Goal: Information Seeking & Learning: Check status

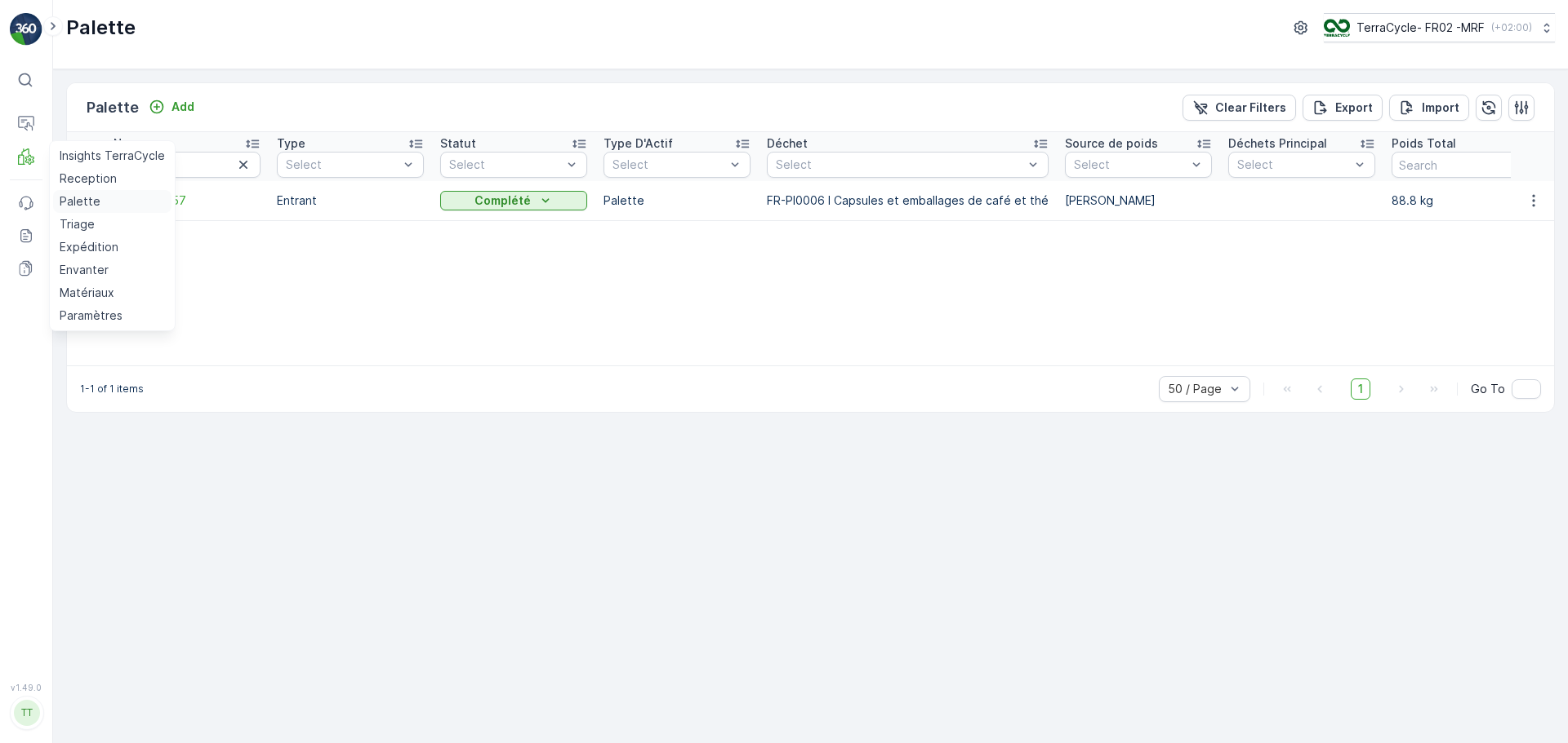
click at [89, 206] on p "Palette" at bounding box center [80, 201] width 41 height 16
click at [79, 175] on p "Reception" at bounding box center [89, 178] width 57 height 16
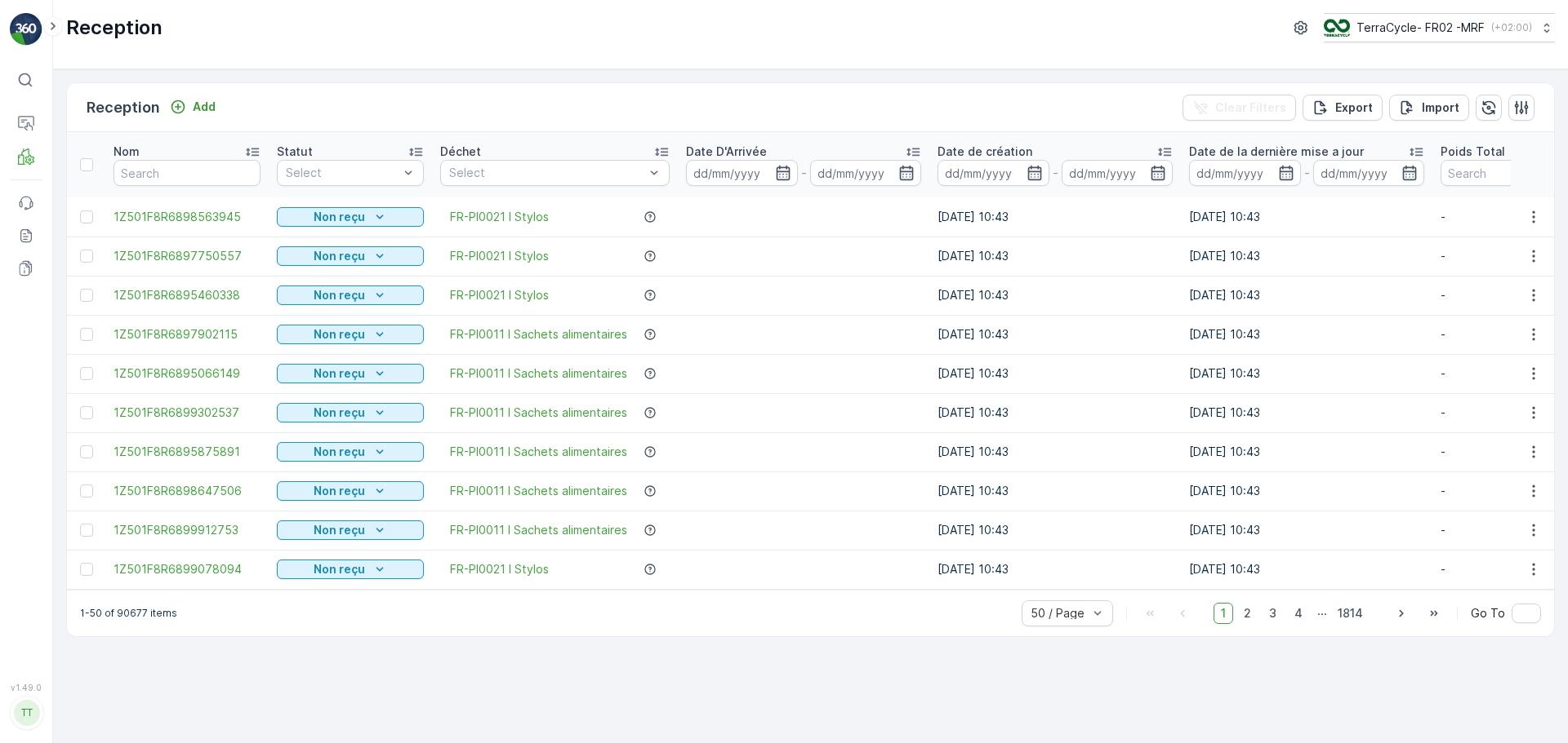
click at [646, 173] on div at bounding box center [546, 172] width 198 height 13
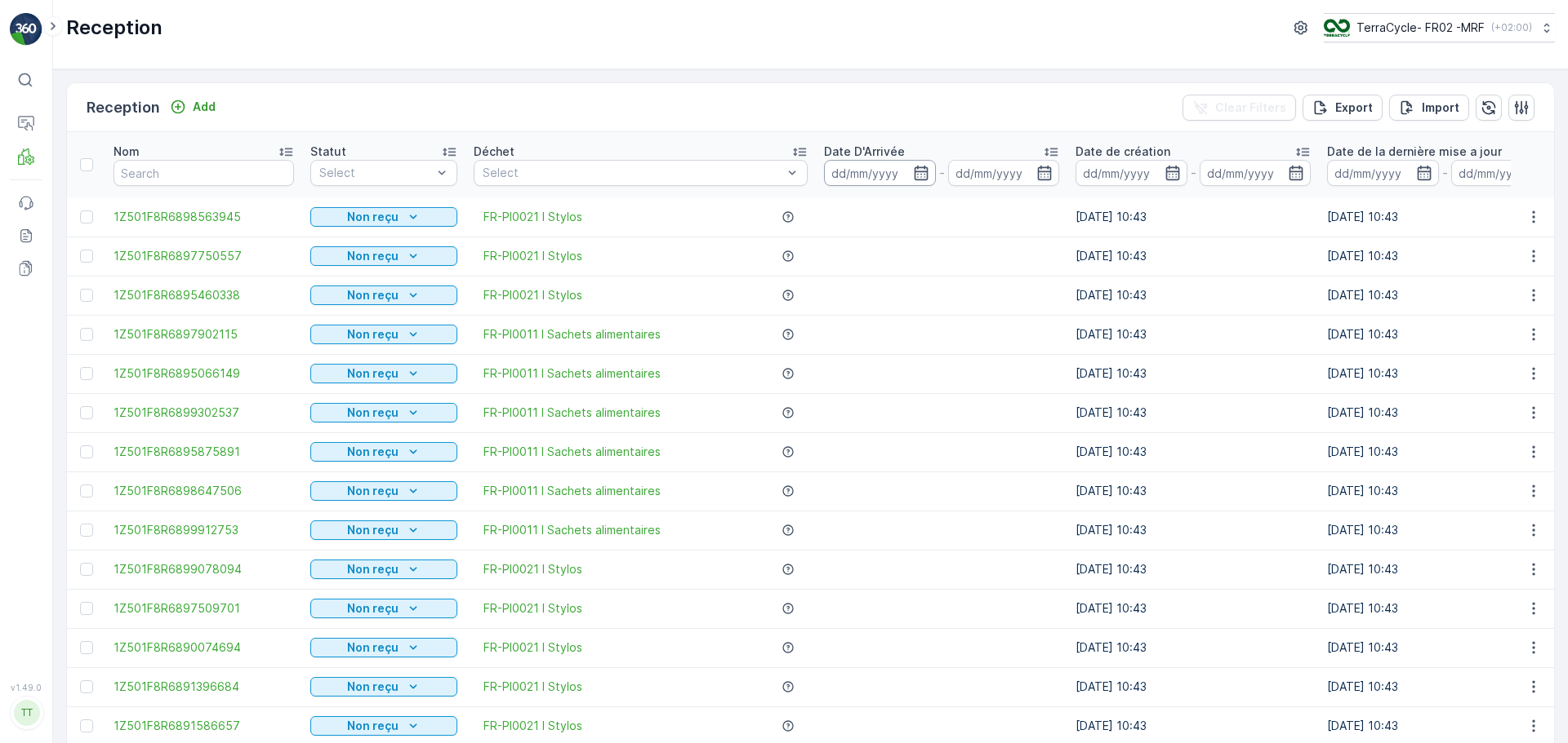
click at [867, 172] on input at bounding box center [879, 173] width 112 height 26
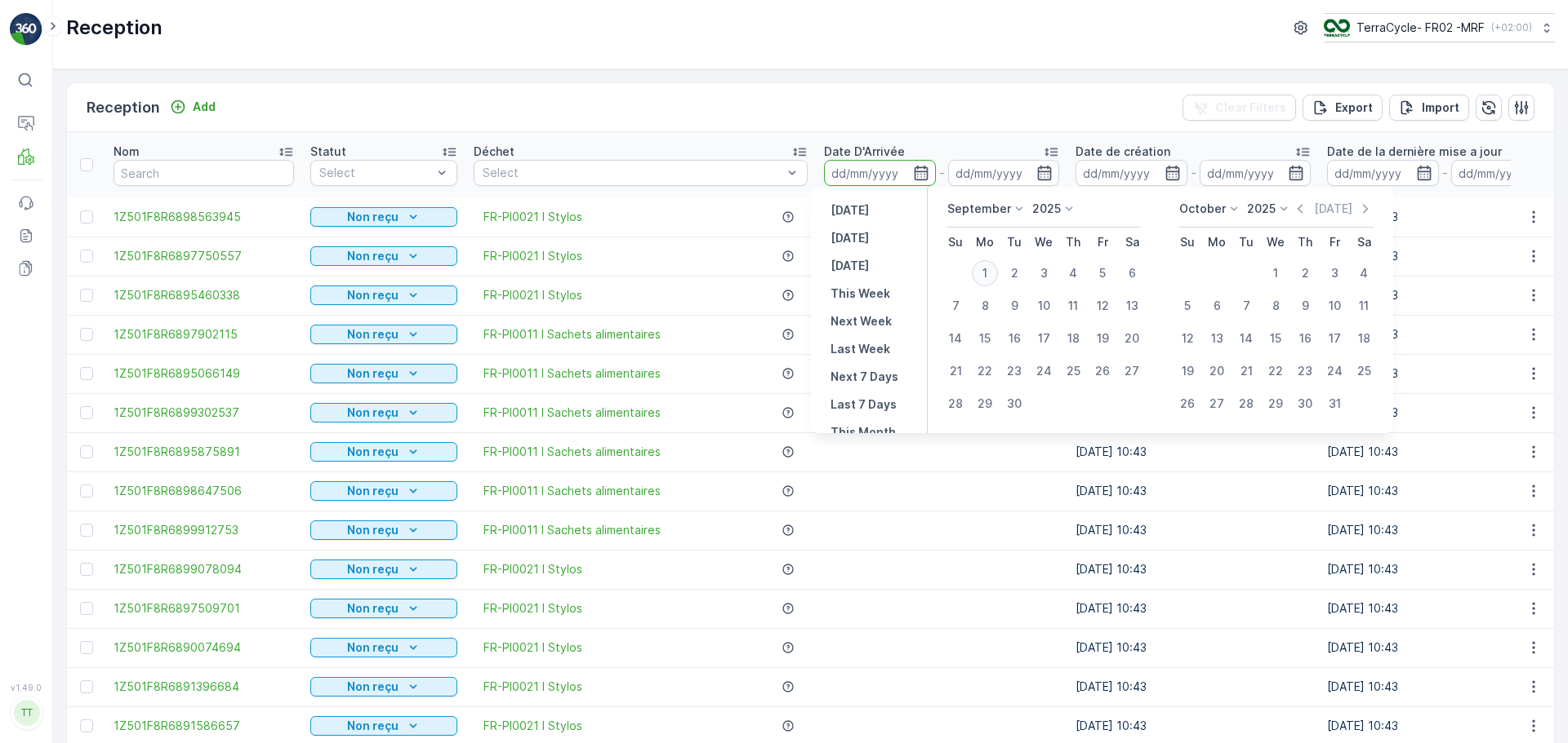
click at [982, 268] on div "1" at bounding box center [984, 273] width 26 height 26
type input "[DATE]"
click at [982, 268] on div "1" at bounding box center [984, 273] width 26 height 26
type input "[DATE]"
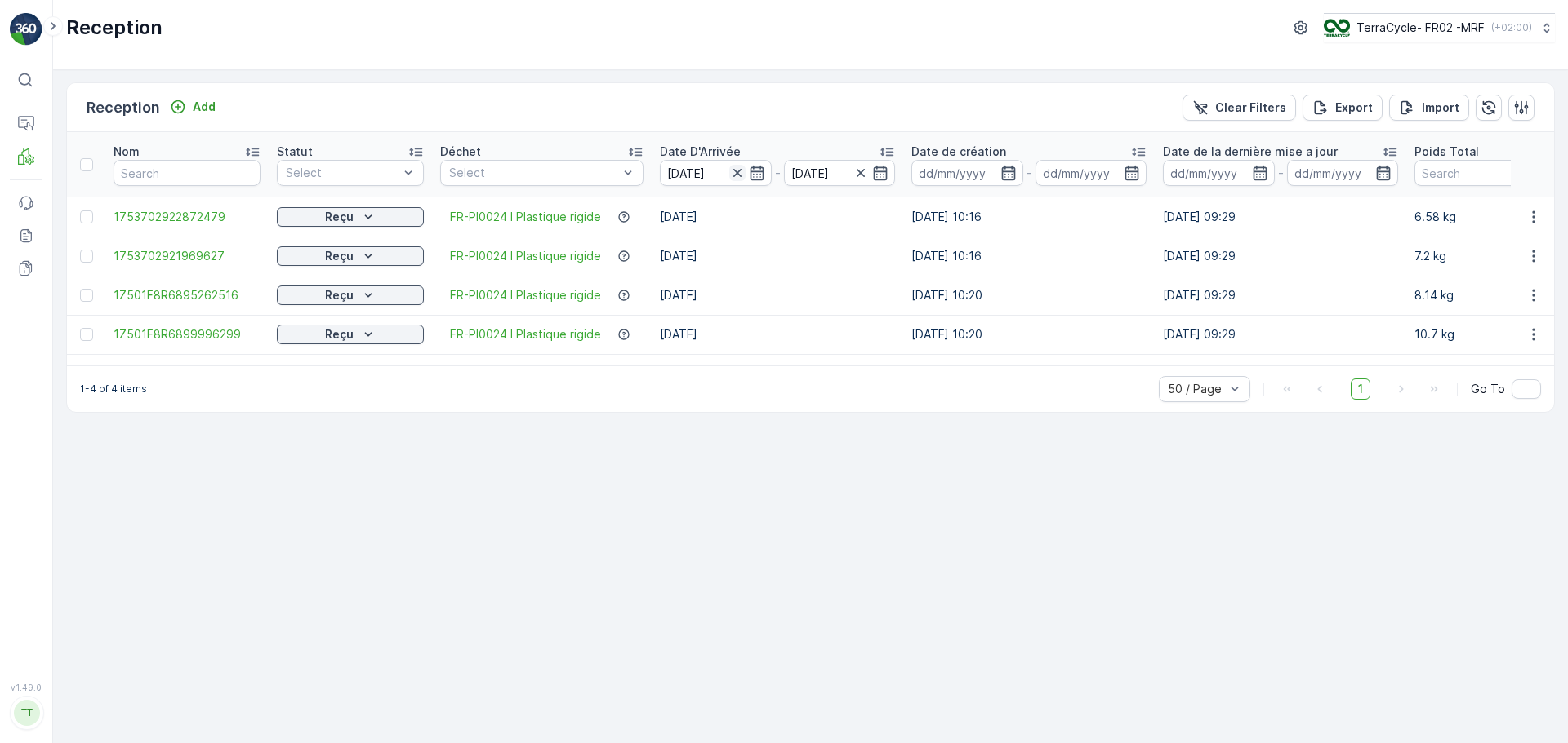
click at [733, 173] on icon "button" at bounding box center [737, 172] width 16 height 16
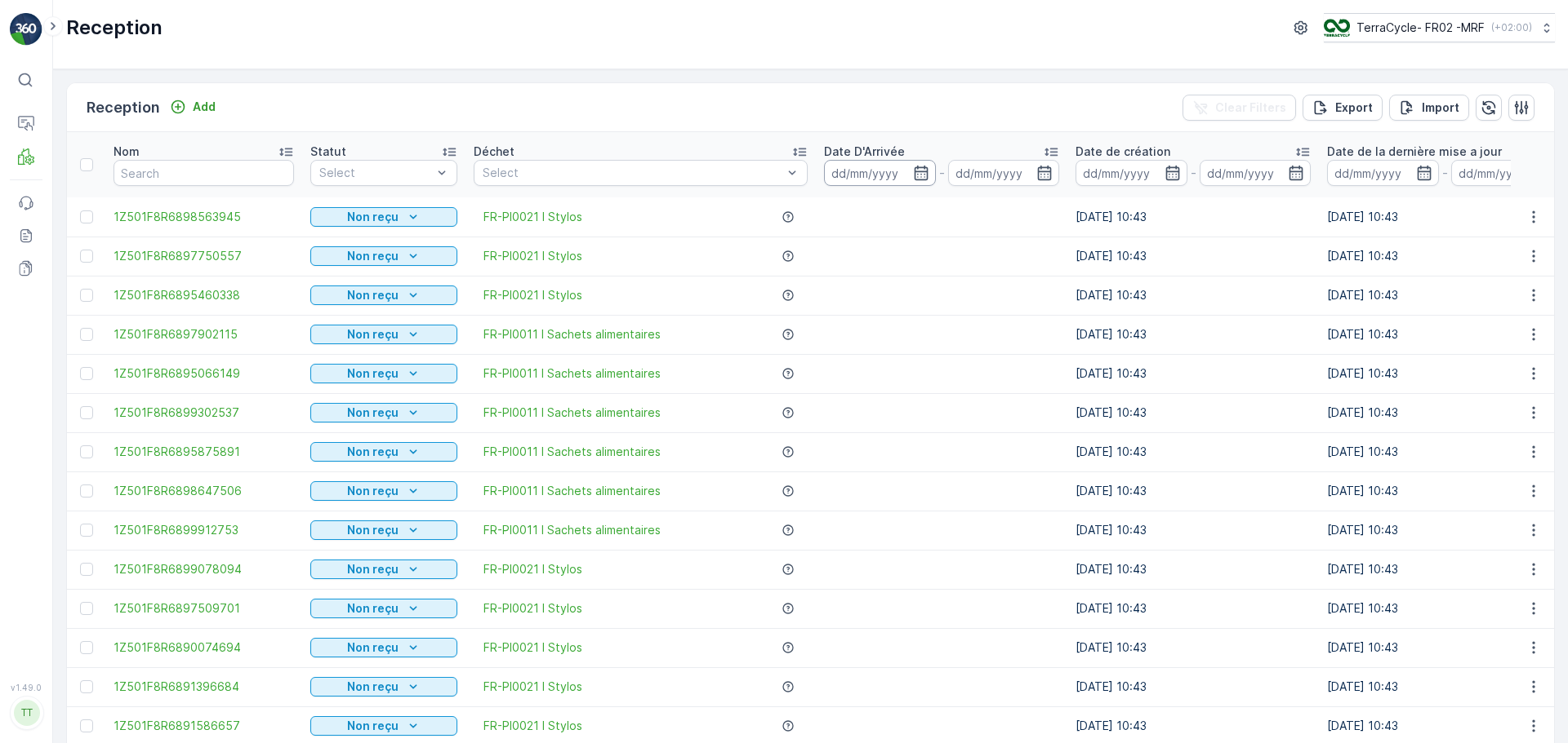
click at [841, 170] on input at bounding box center [879, 173] width 112 height 26
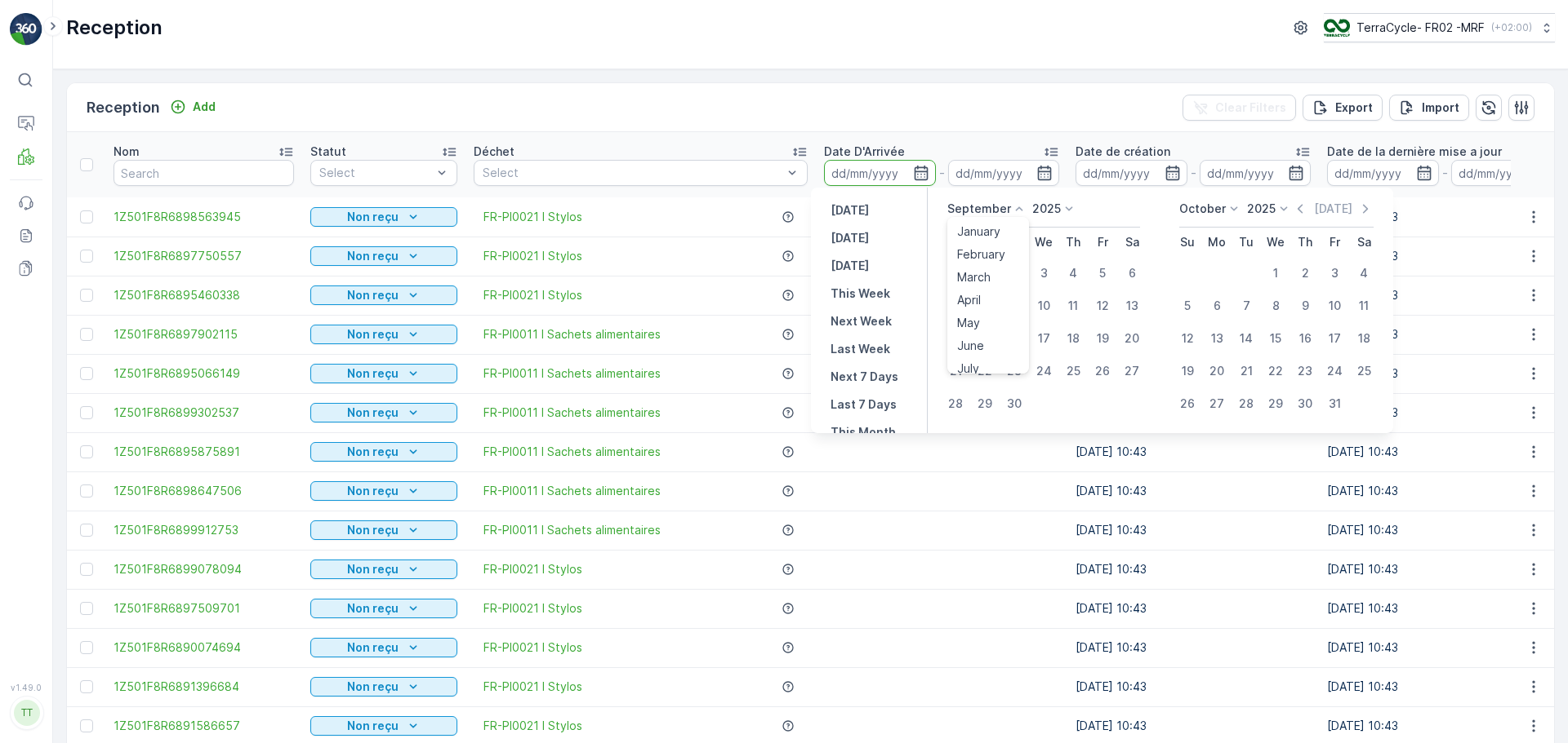
click at [990, 214] on p "September" at bounding box center [978, 208] width 63 height 16
click at [1100, 202] on div "[DATE]" at bounding box center [1043, 214] width 192 height 27
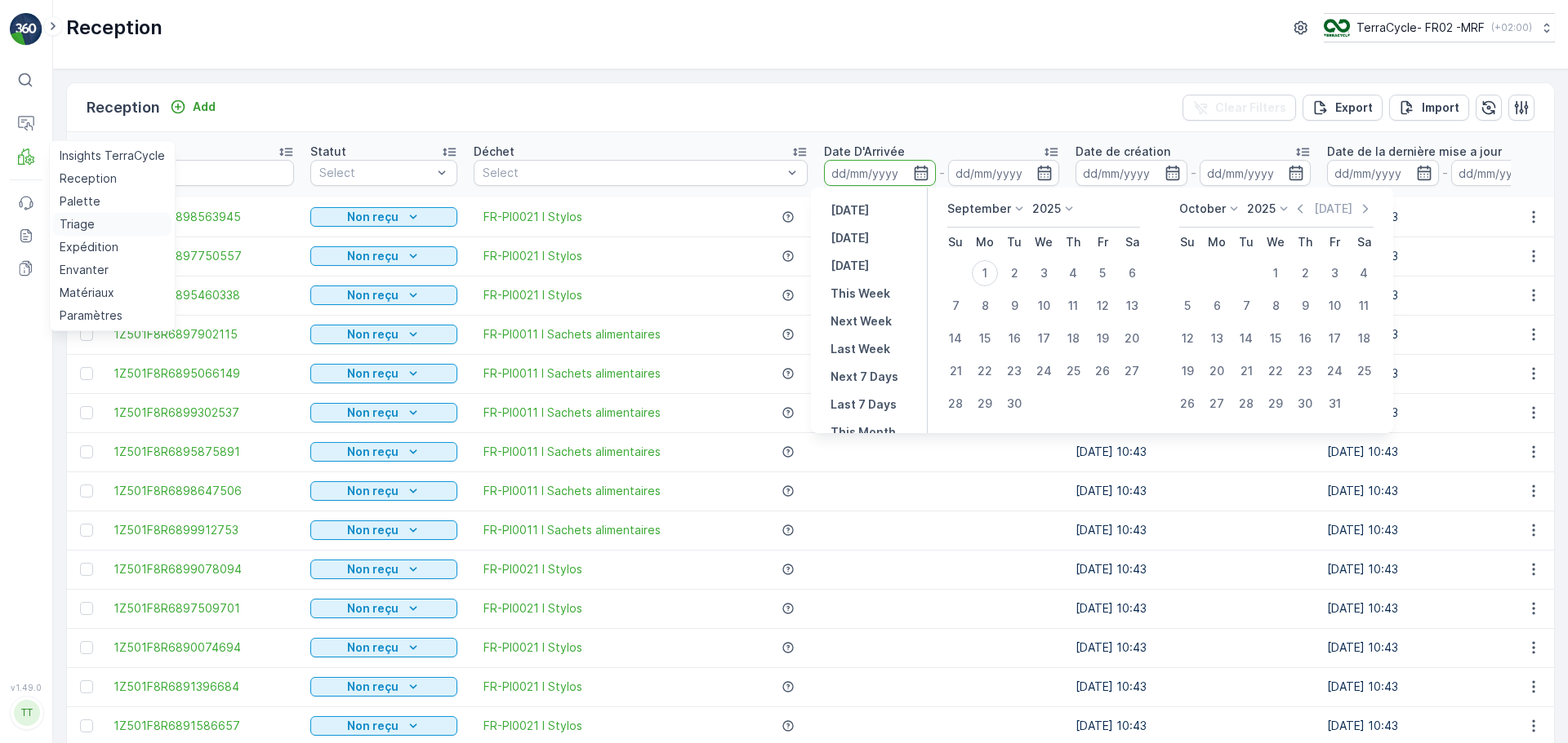
click at [68, 229] on p "Triage" at bounding box center [78, 223] width 35 height 16
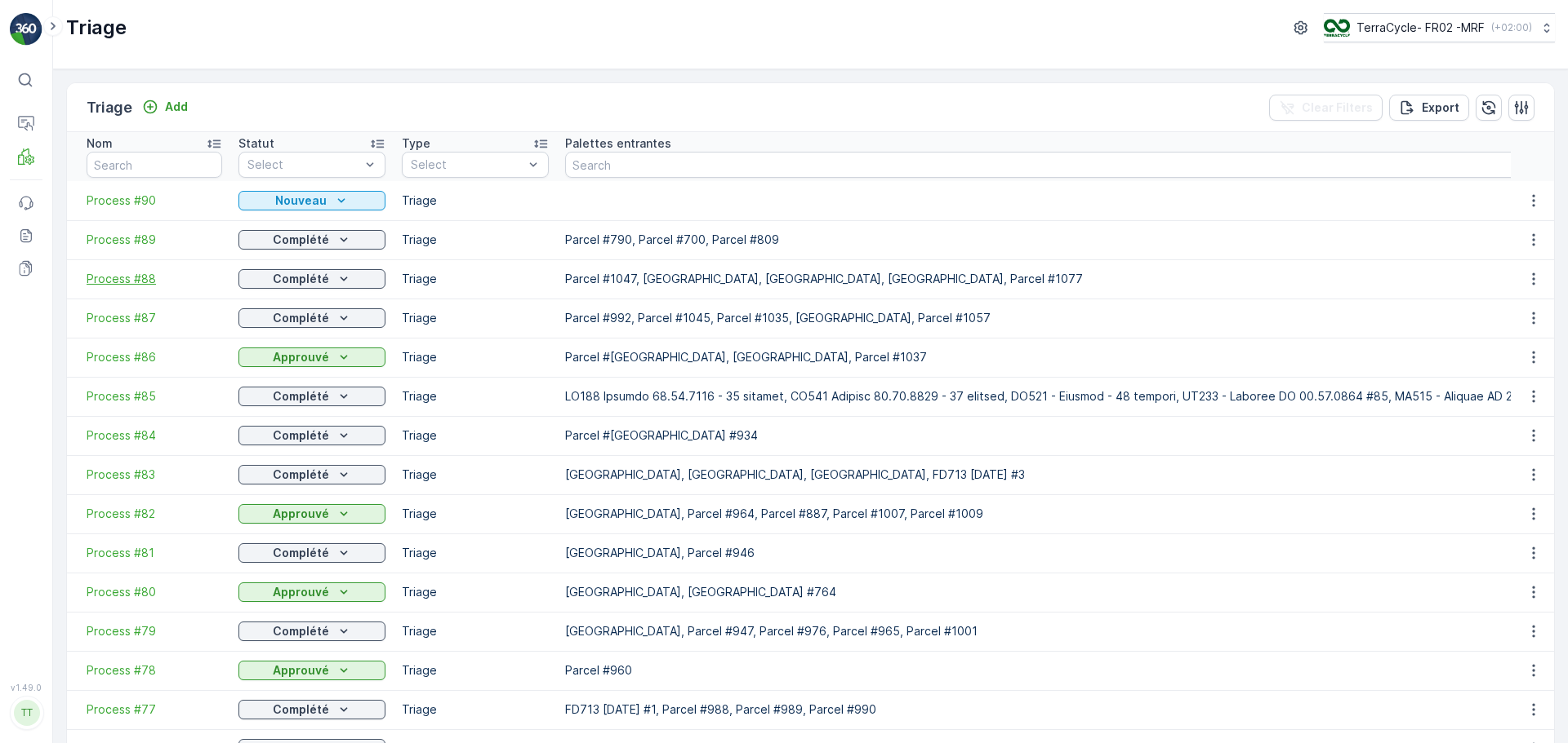
click at [143, 283] on span "Process #88" at bounding box center [154, 278] width 136 height 16
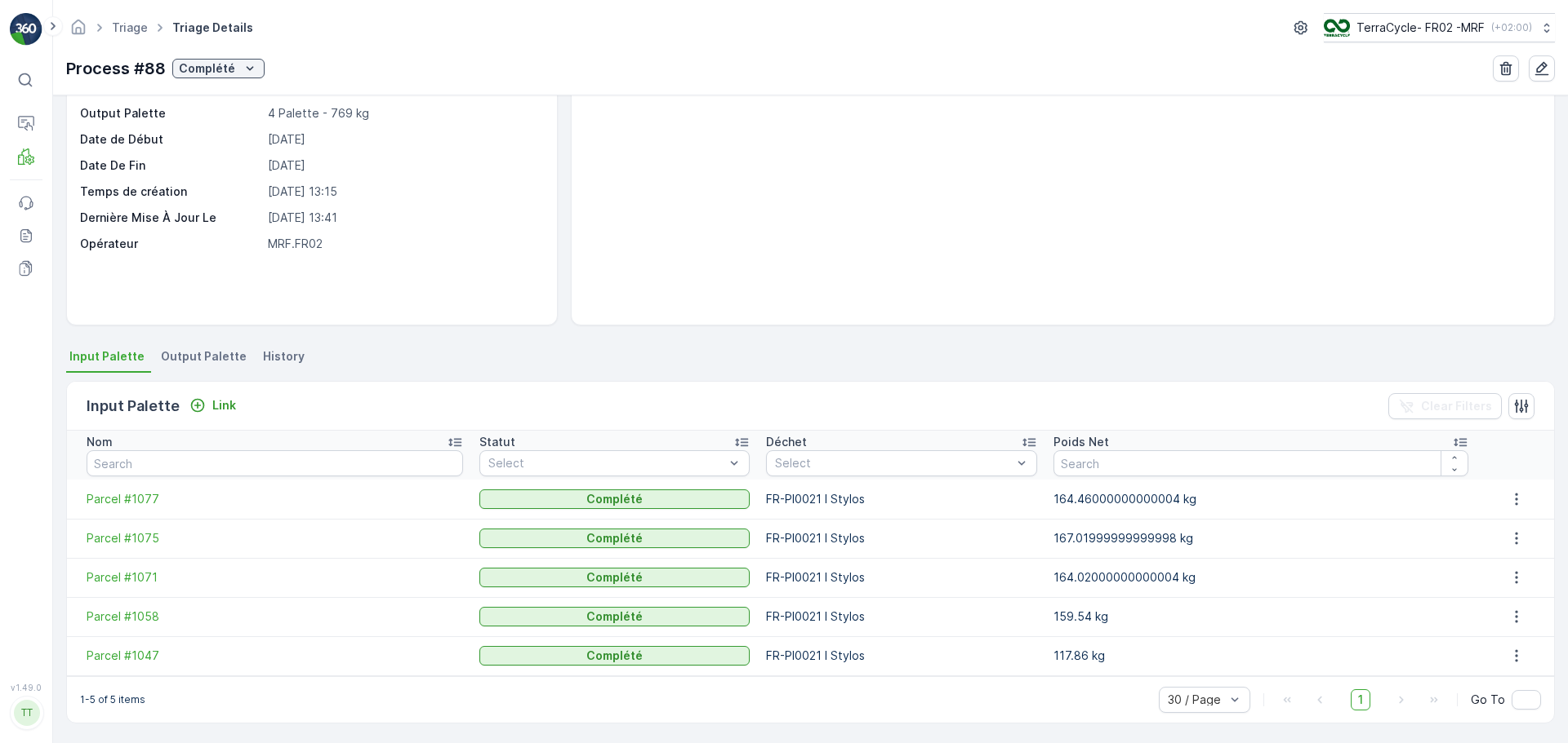
scroll to position [111, 0]
click at [133, 657] on span "Parcel #1047" at bounding box center [275, 654] width 376 height 16
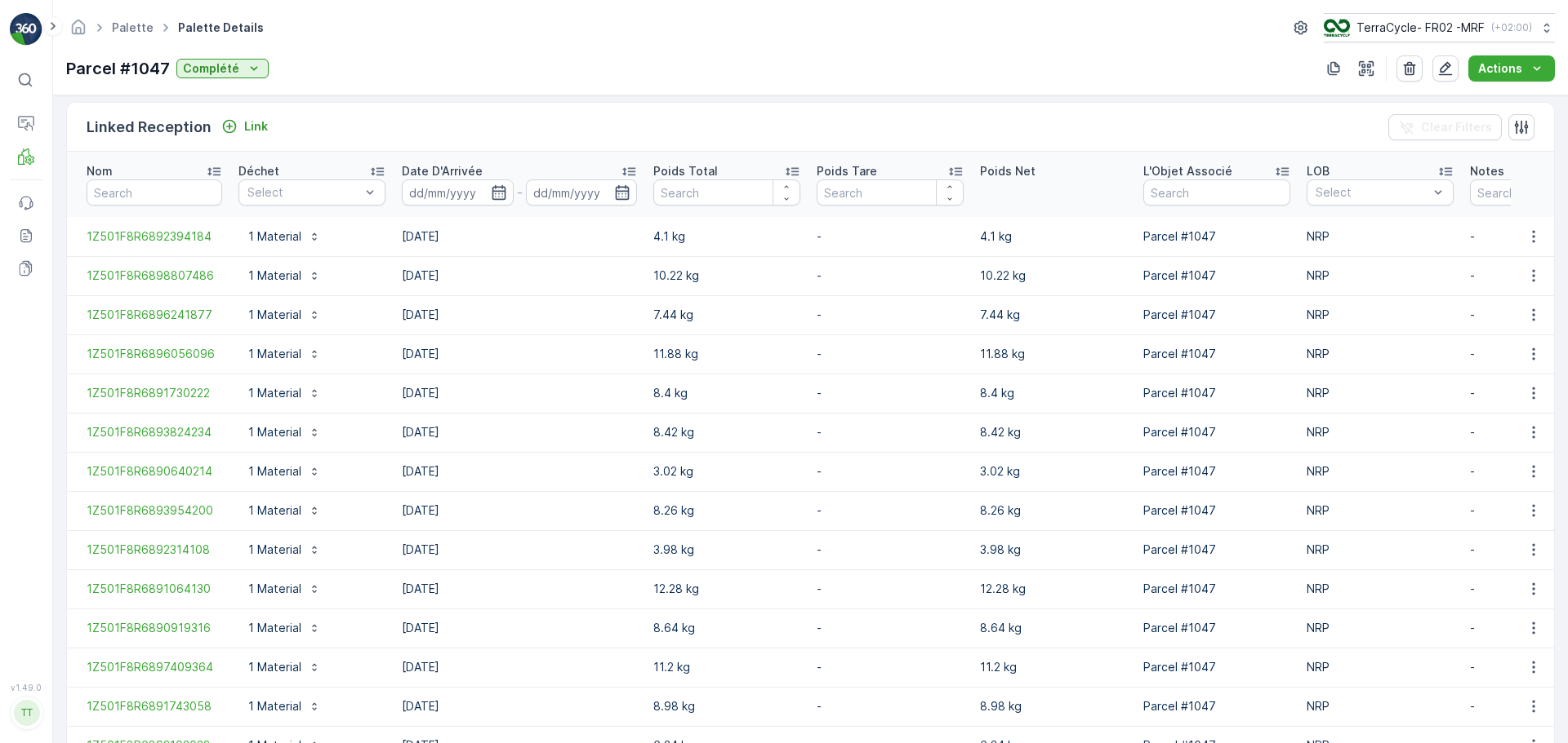
scroll to position [527, 0]
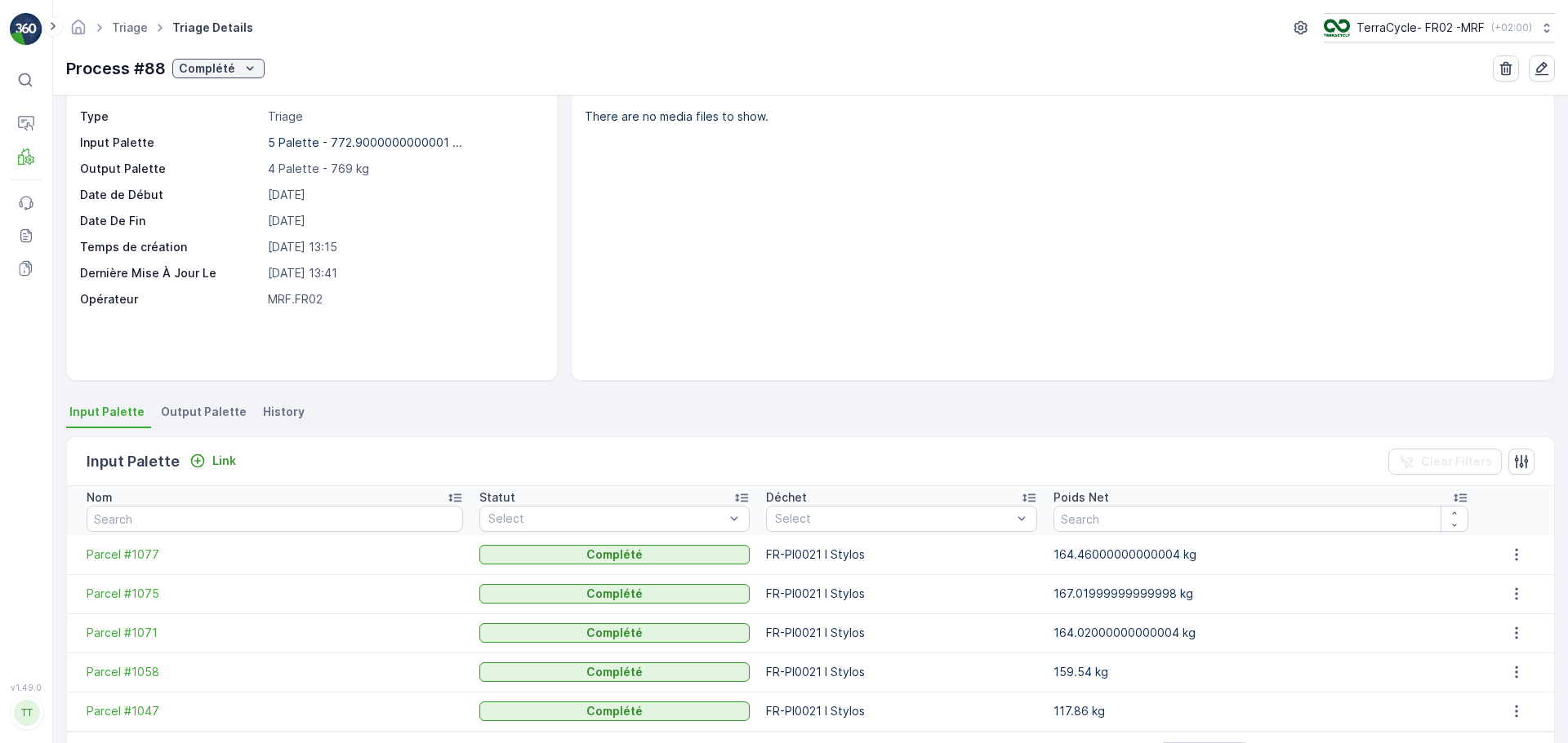
scroll to position [111, 0]
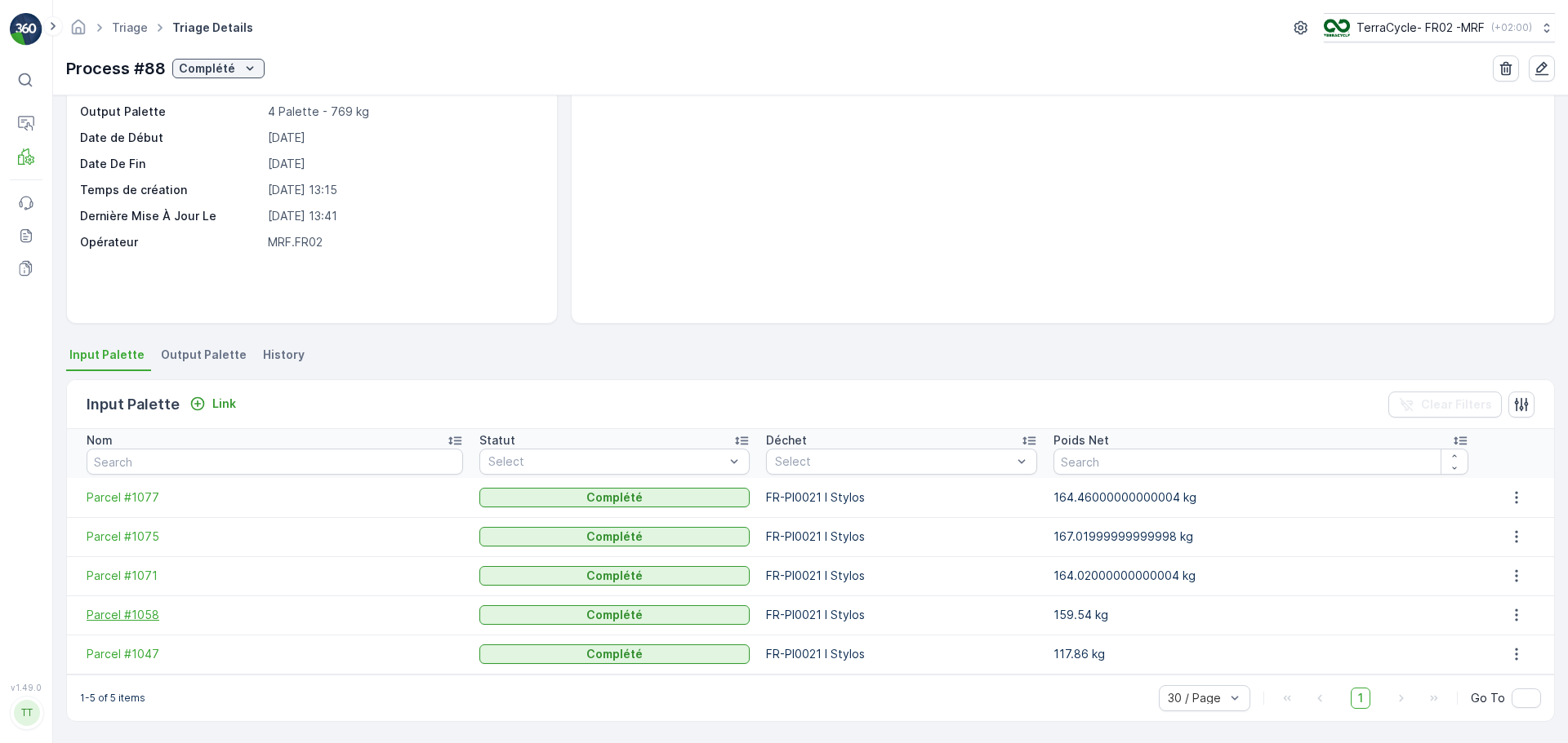
click at [139, 617] on span "Parcel #1058" at bounding box center [275, 615] width 376 height 16
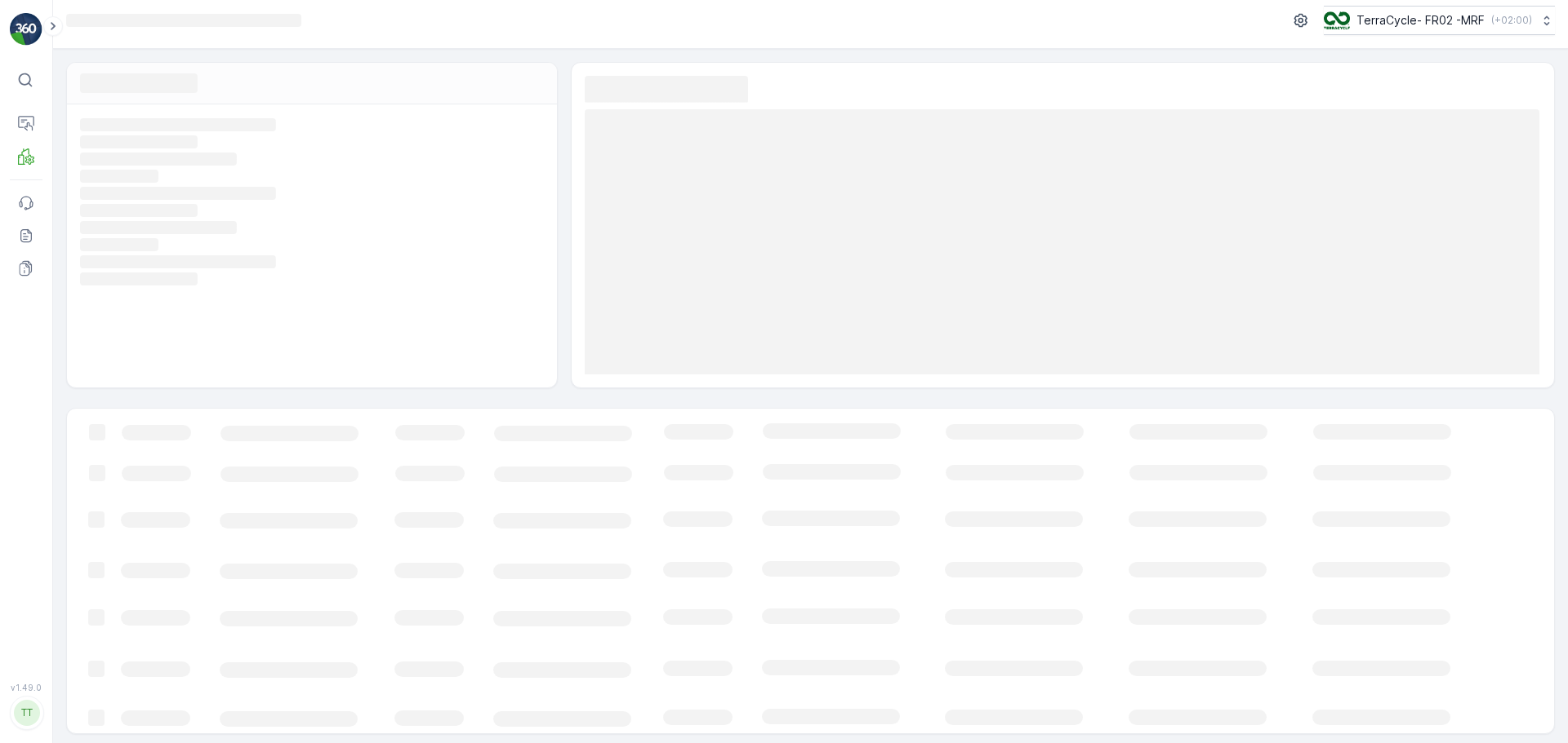
scroll to position [12, 0]
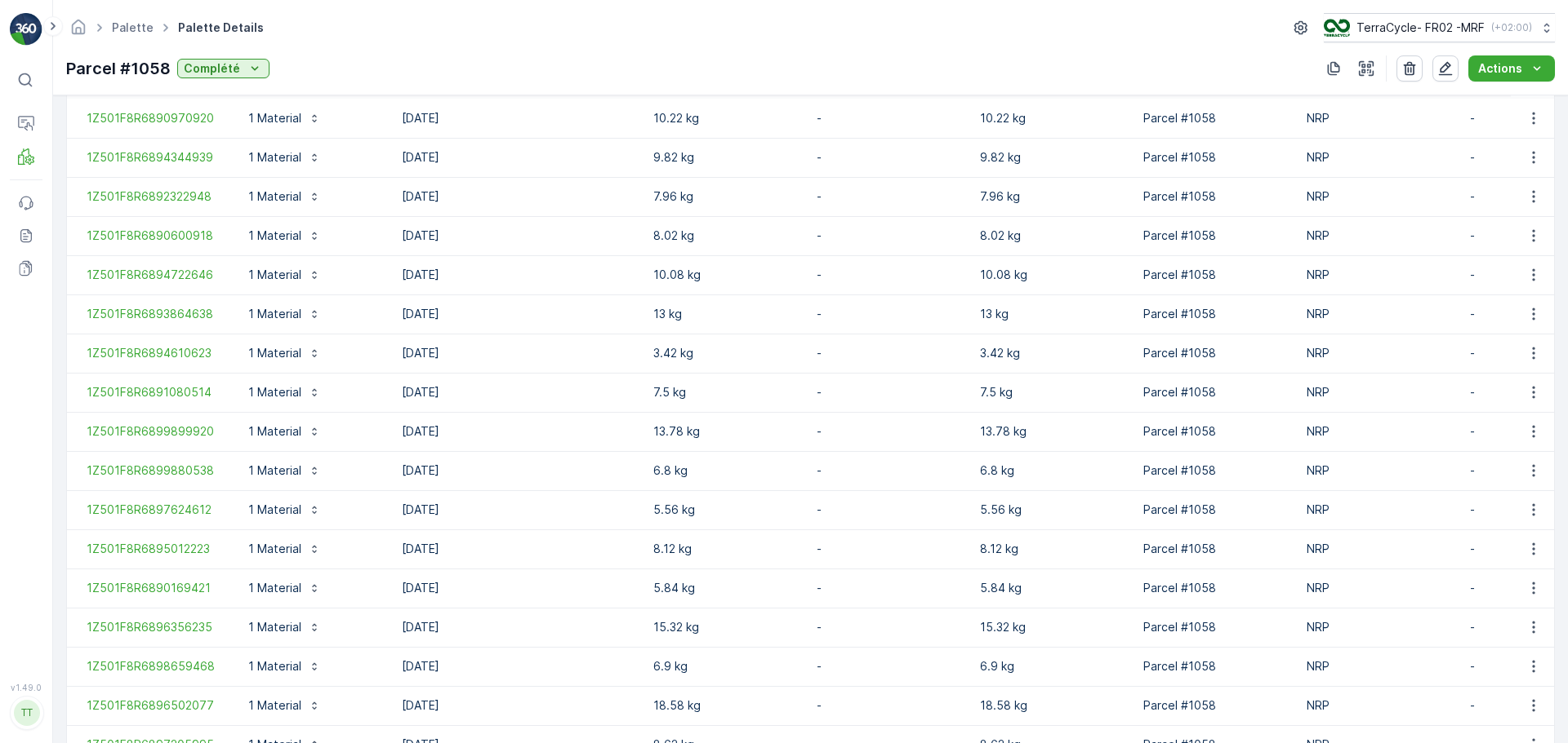
scroll to position [606, 0]
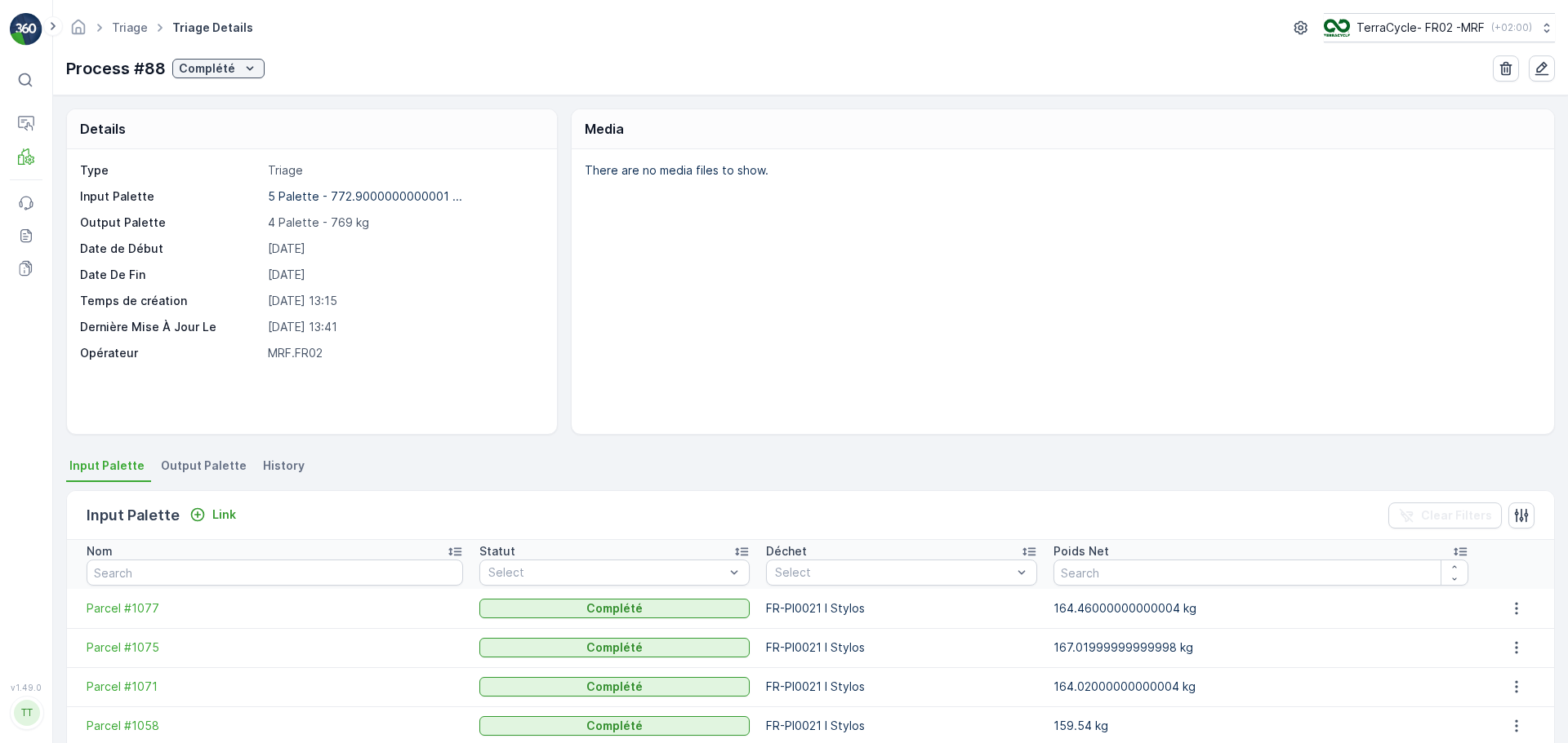
scroll to position [111, 0]
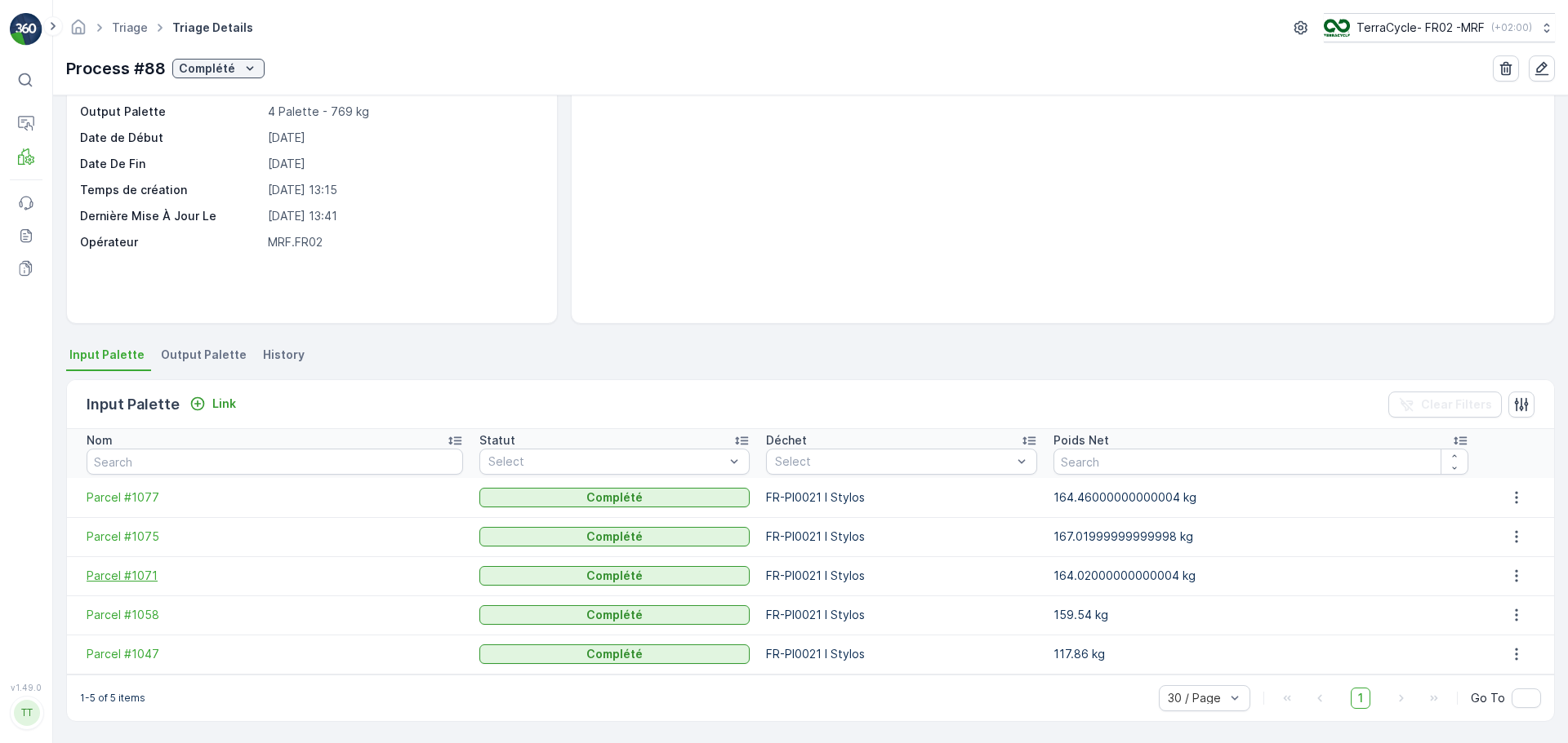
click at [141, 578] on span "Parcel #1071" at bounding box center [275, 575] width 376 height 16
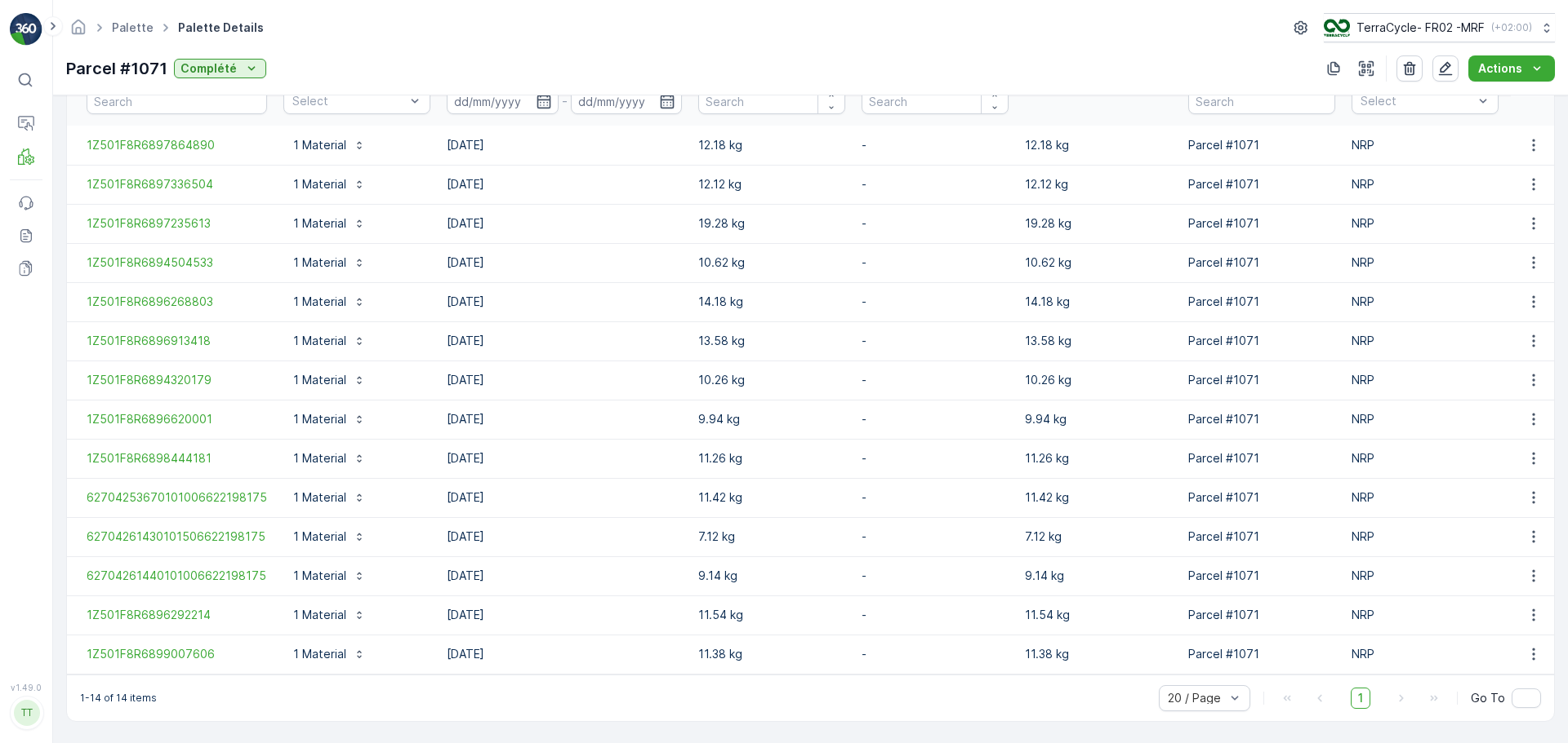
scroll to position [488, 0]
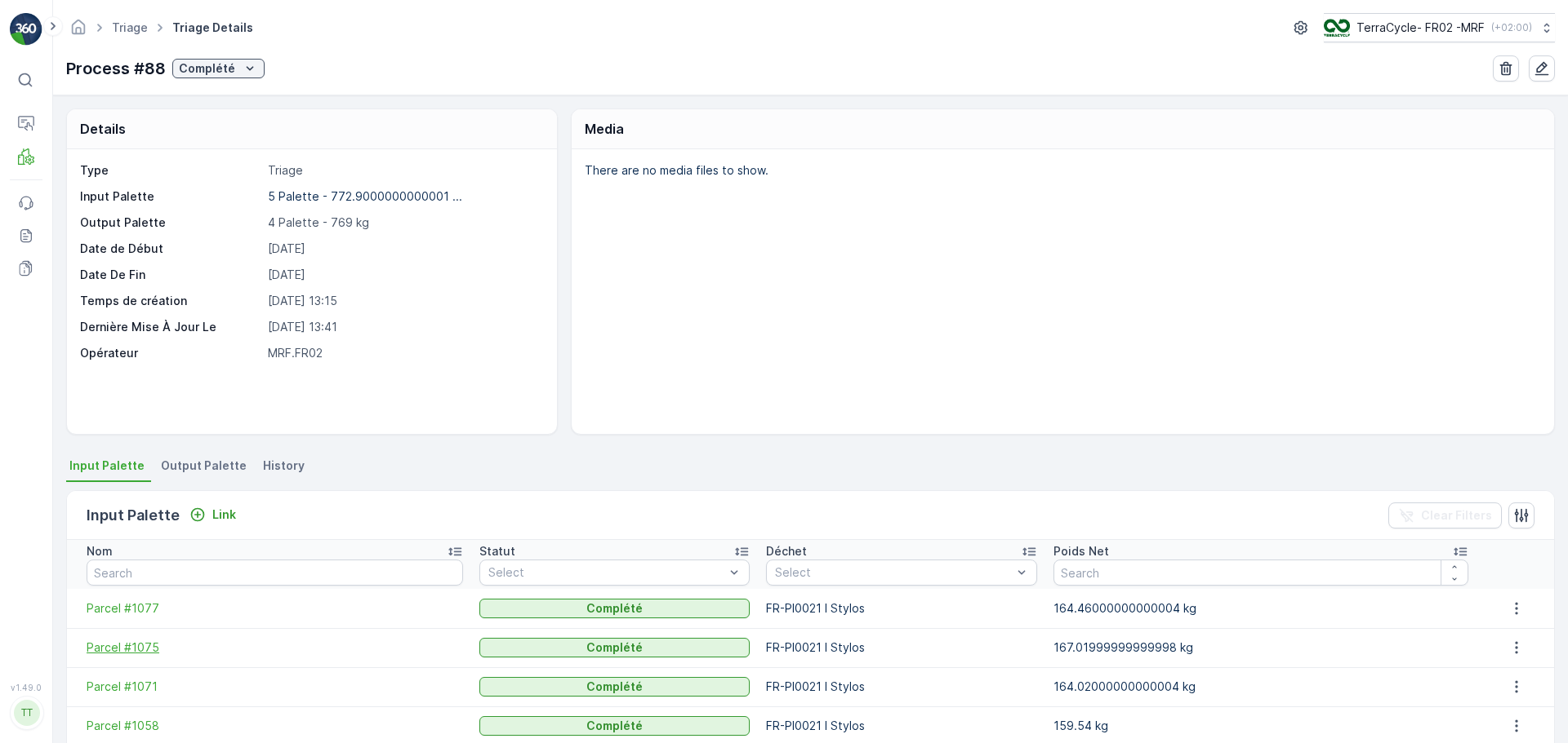
click at [118, 653] on span "Parcel #1075" at bounding box center [275, 648] width 376 height 16
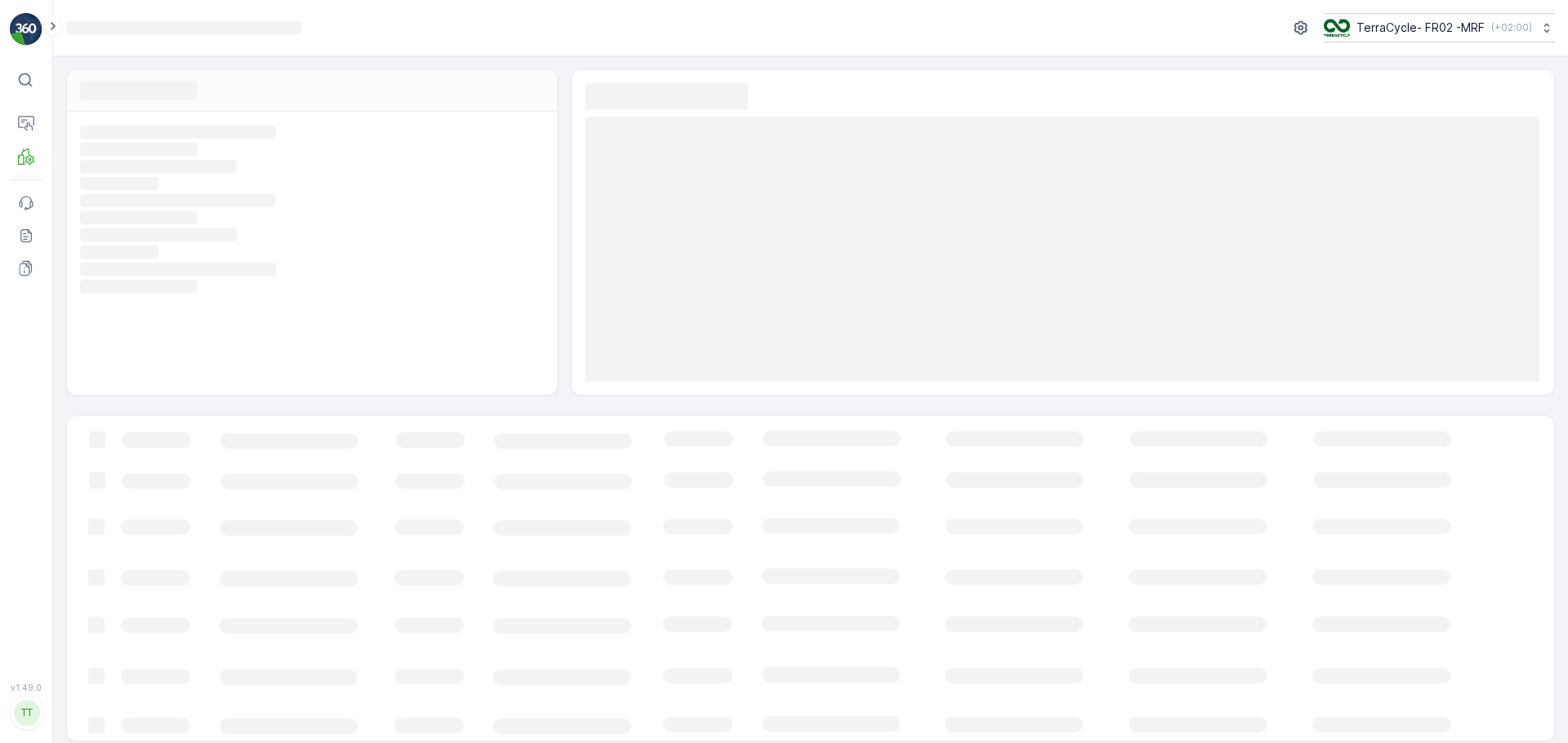
scroll to position [9, 0]
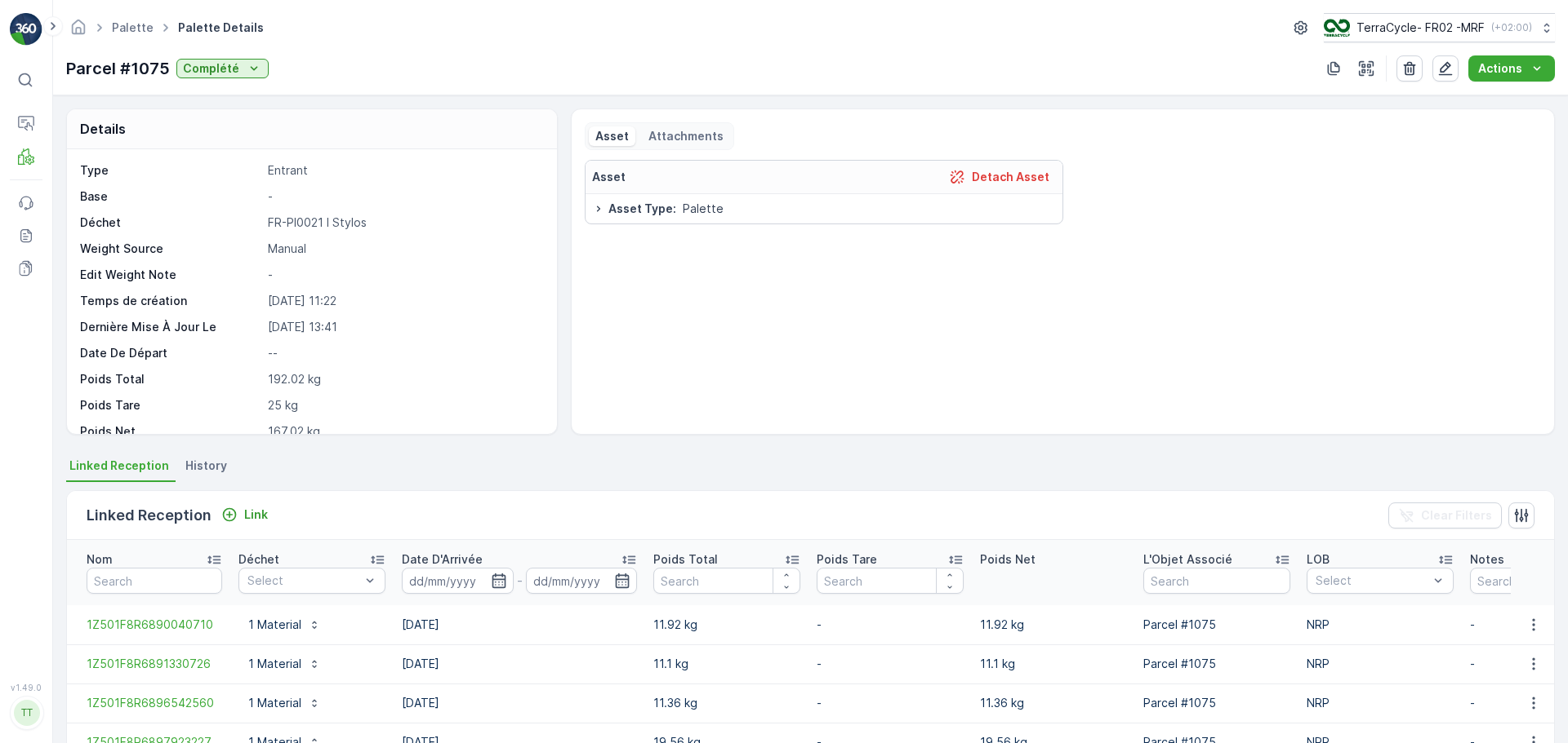
scroll to position [449, 0]
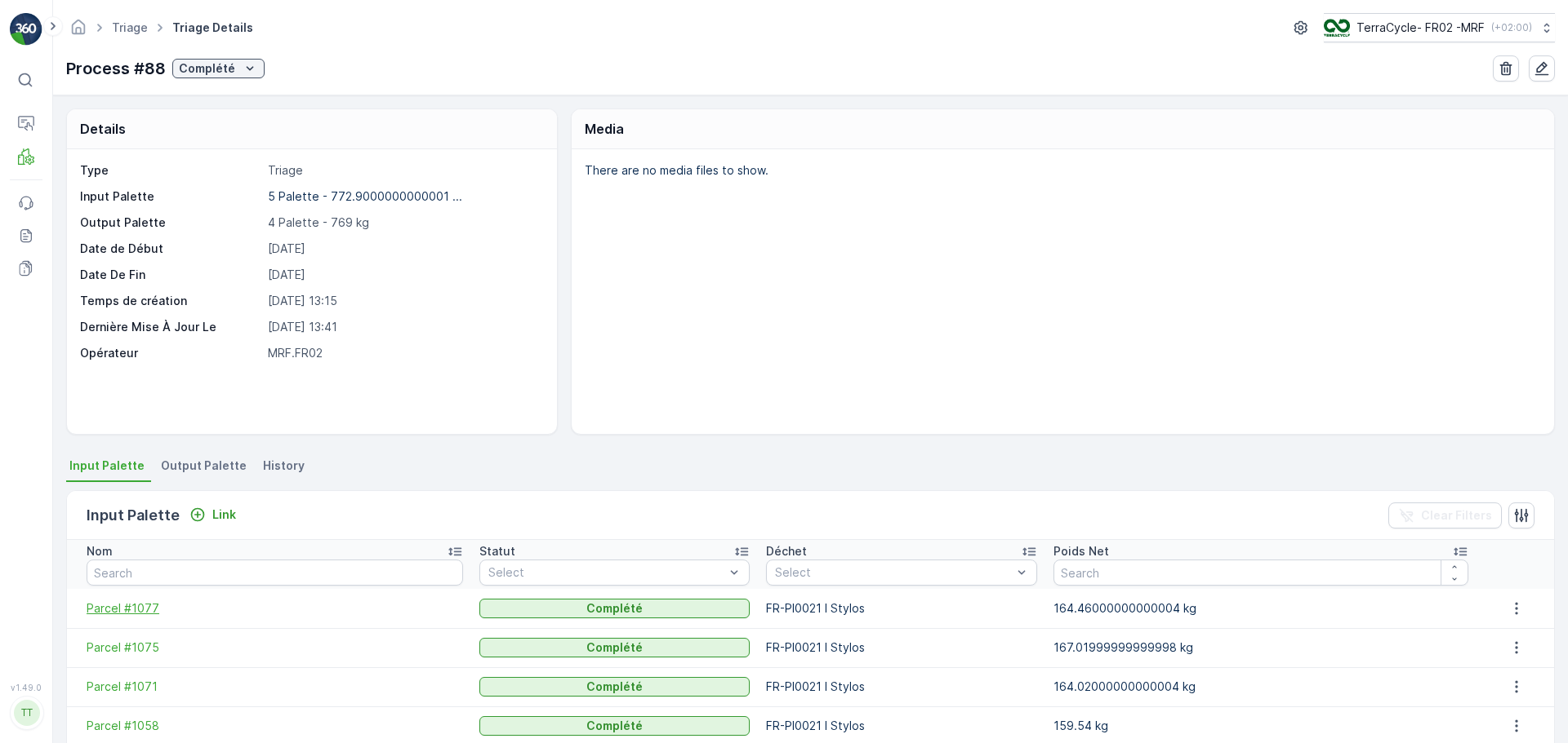
click at [137, 606] on span "Parcel #1077" at bounding box center [275, 608] width 376 height 16
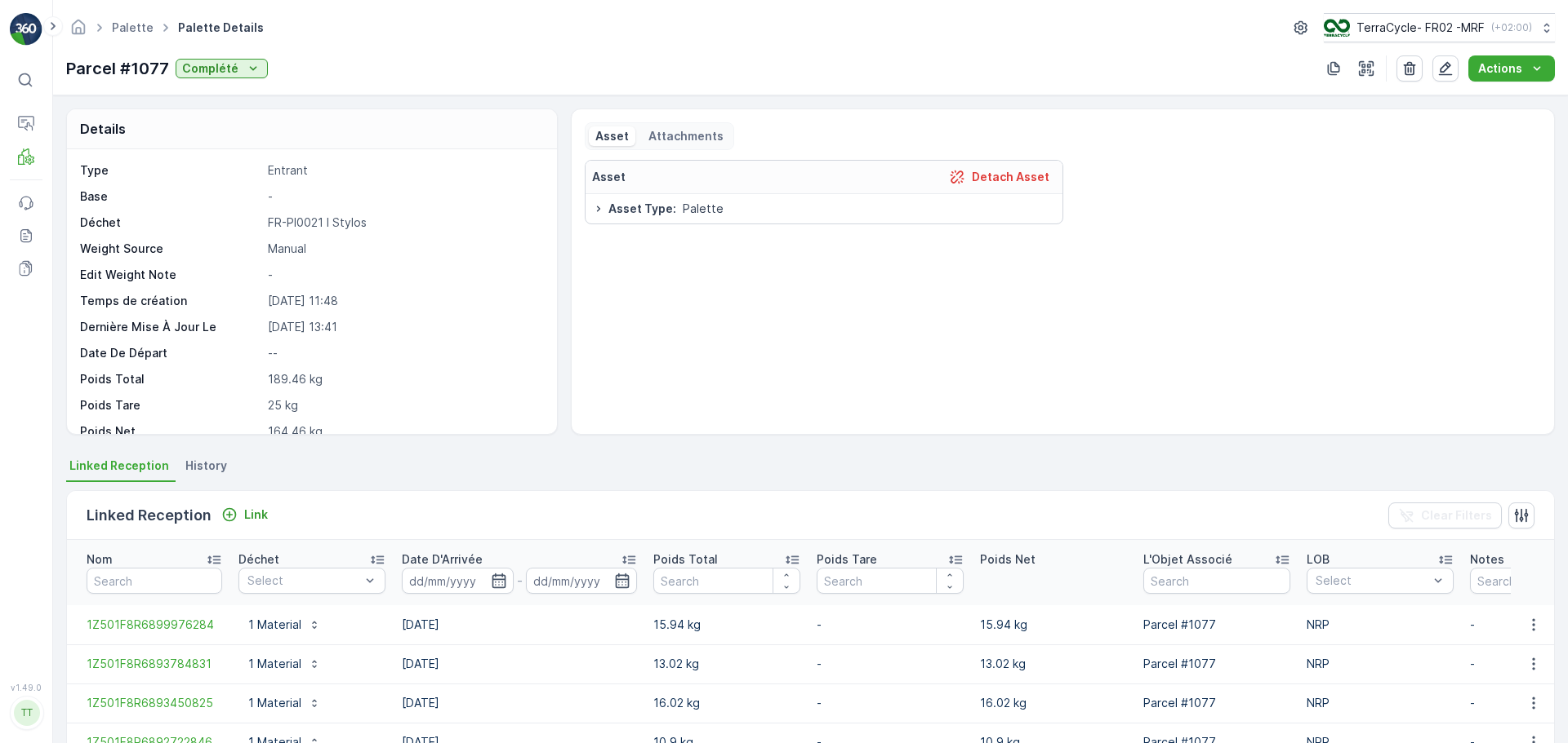
scroll to position [449, 0]
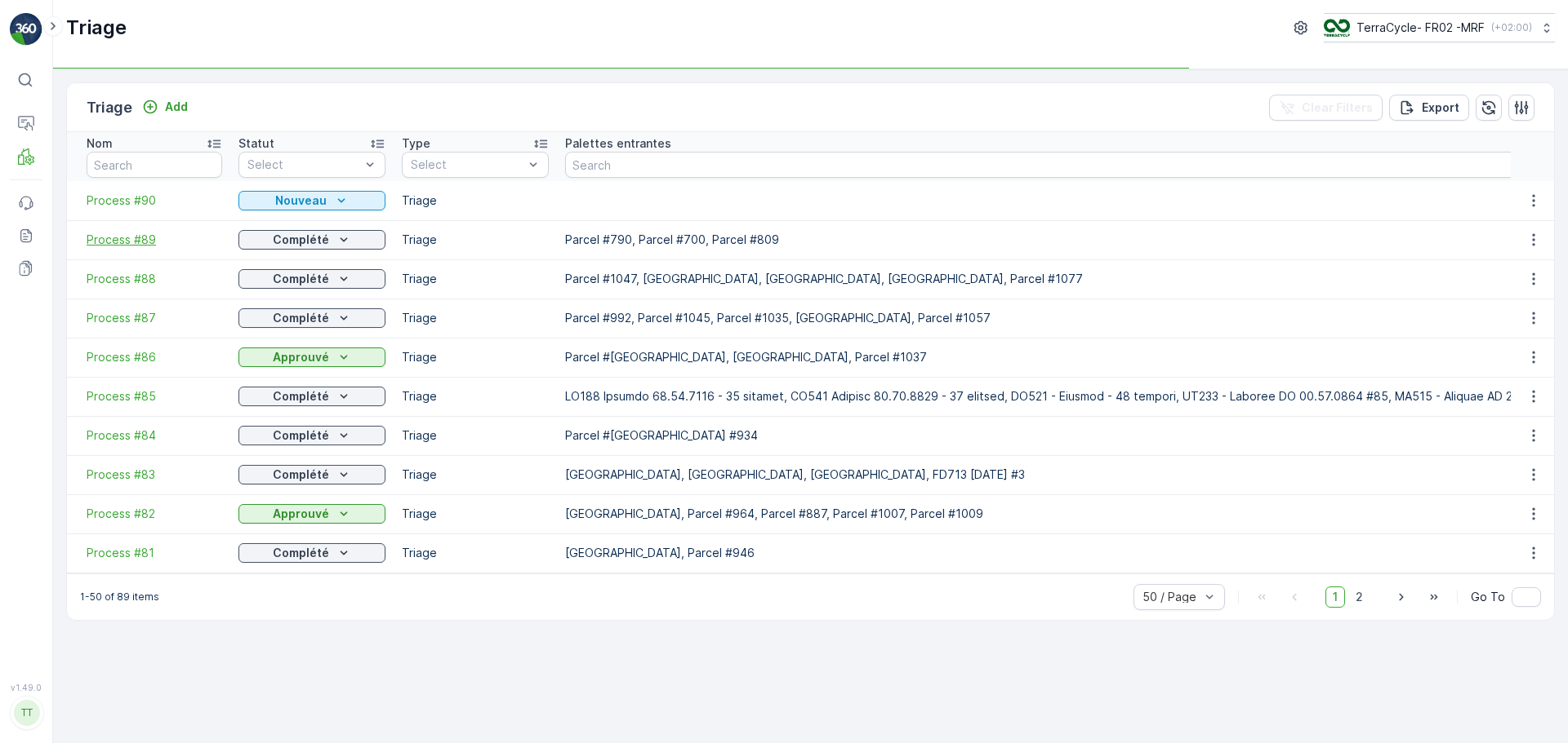
click at [135, 240] on span "Process #89" at bounding box center [154, 240] width 136 height 16
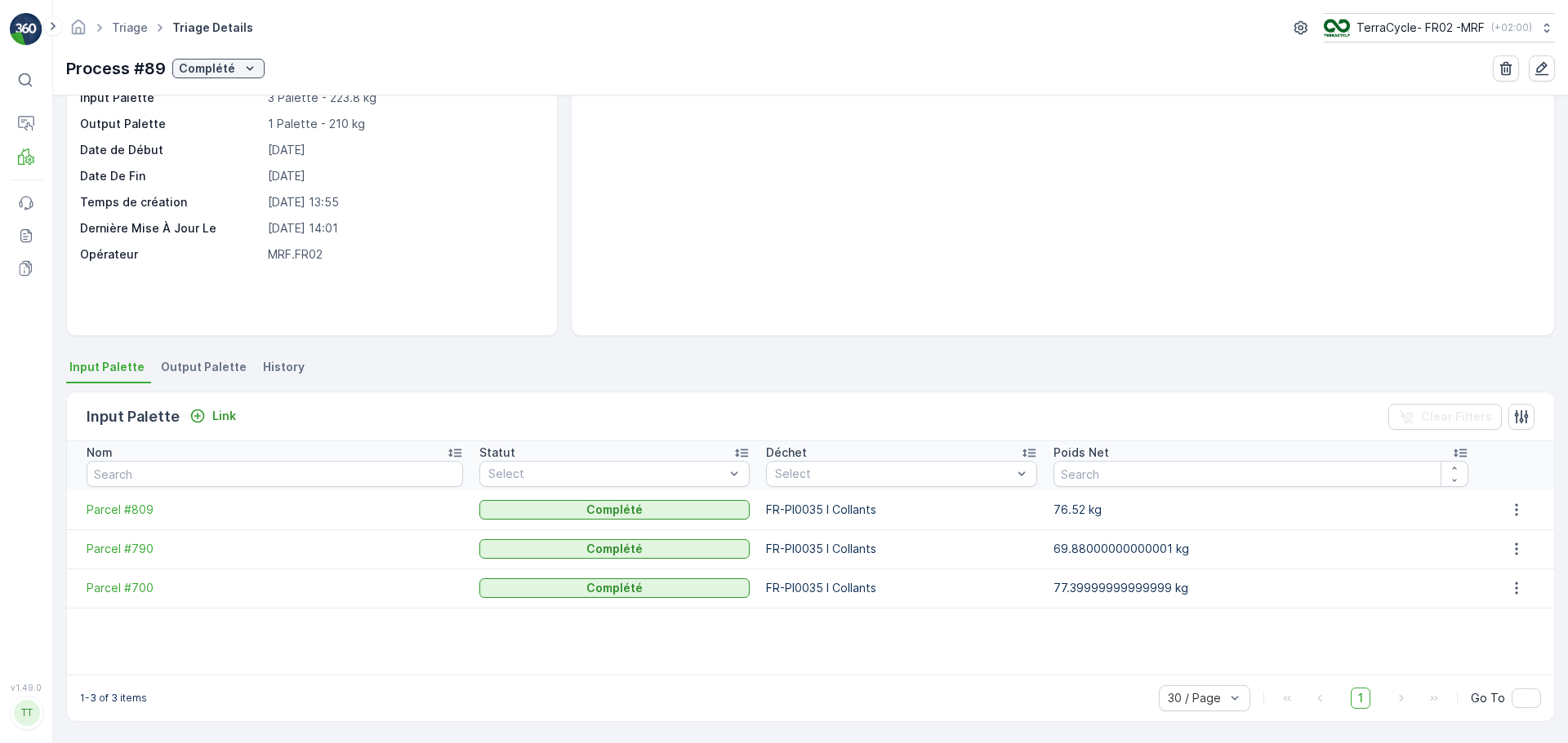
scroll to position [99, 0]
click at [123, 585] on span "Parcel #700" at bounding box center [275, 588] width 376 height 16
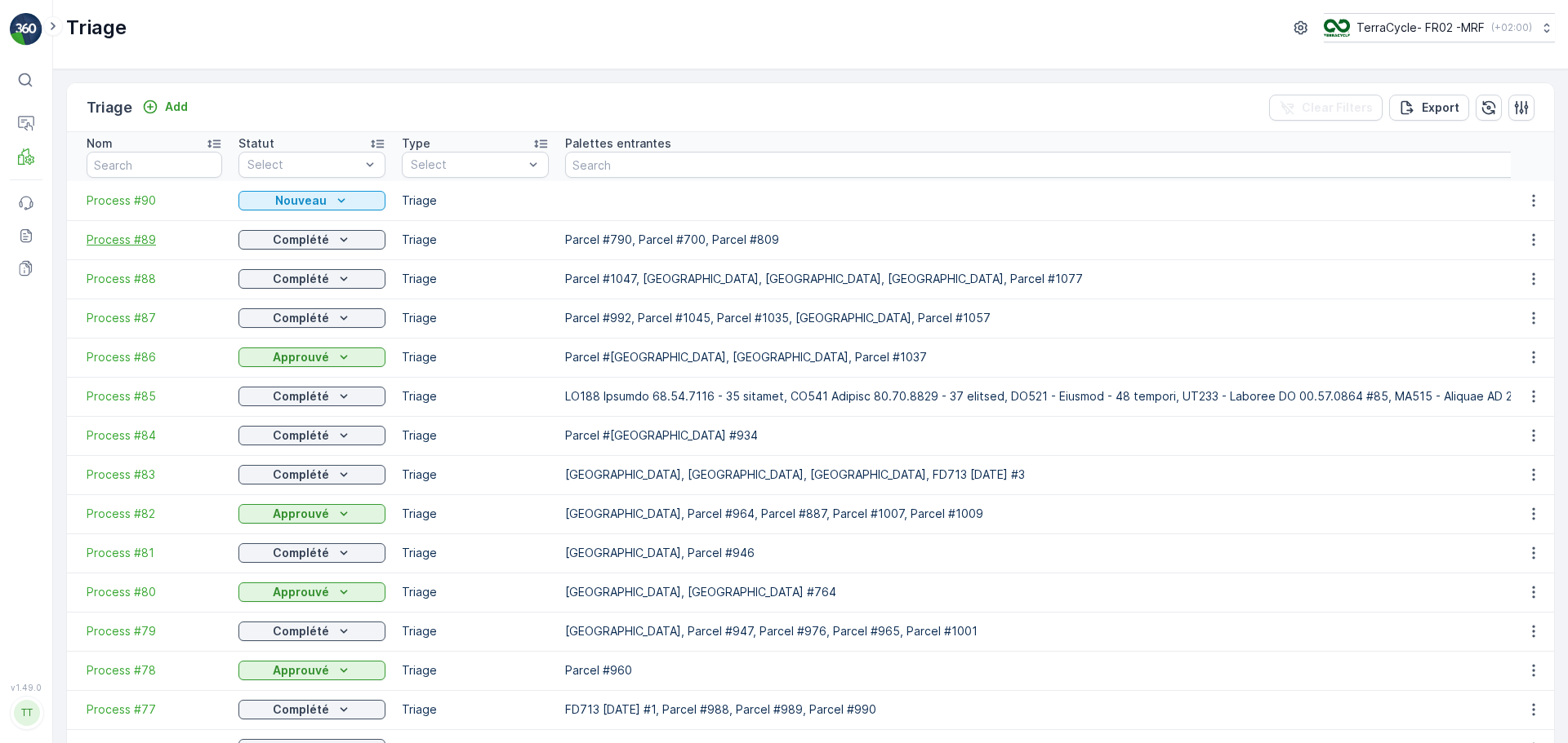
click at [136, 239] on span "Process #89" at bounding box center [154, 240] width 136 height 16
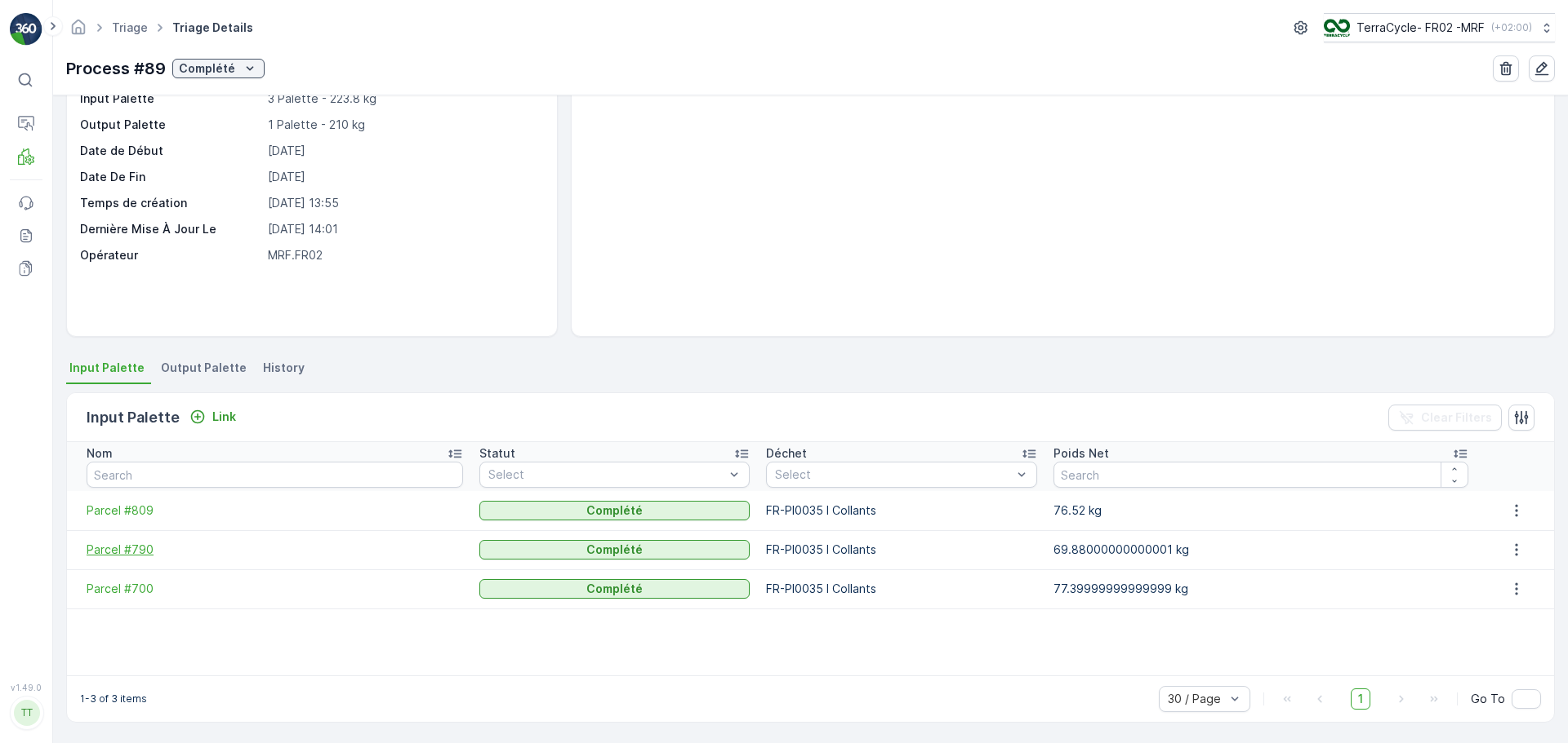
scroll to position [99, 0]
click at [130, 551] on span "Parcel #790" at bounding box center [275, 549] width 376 height 16
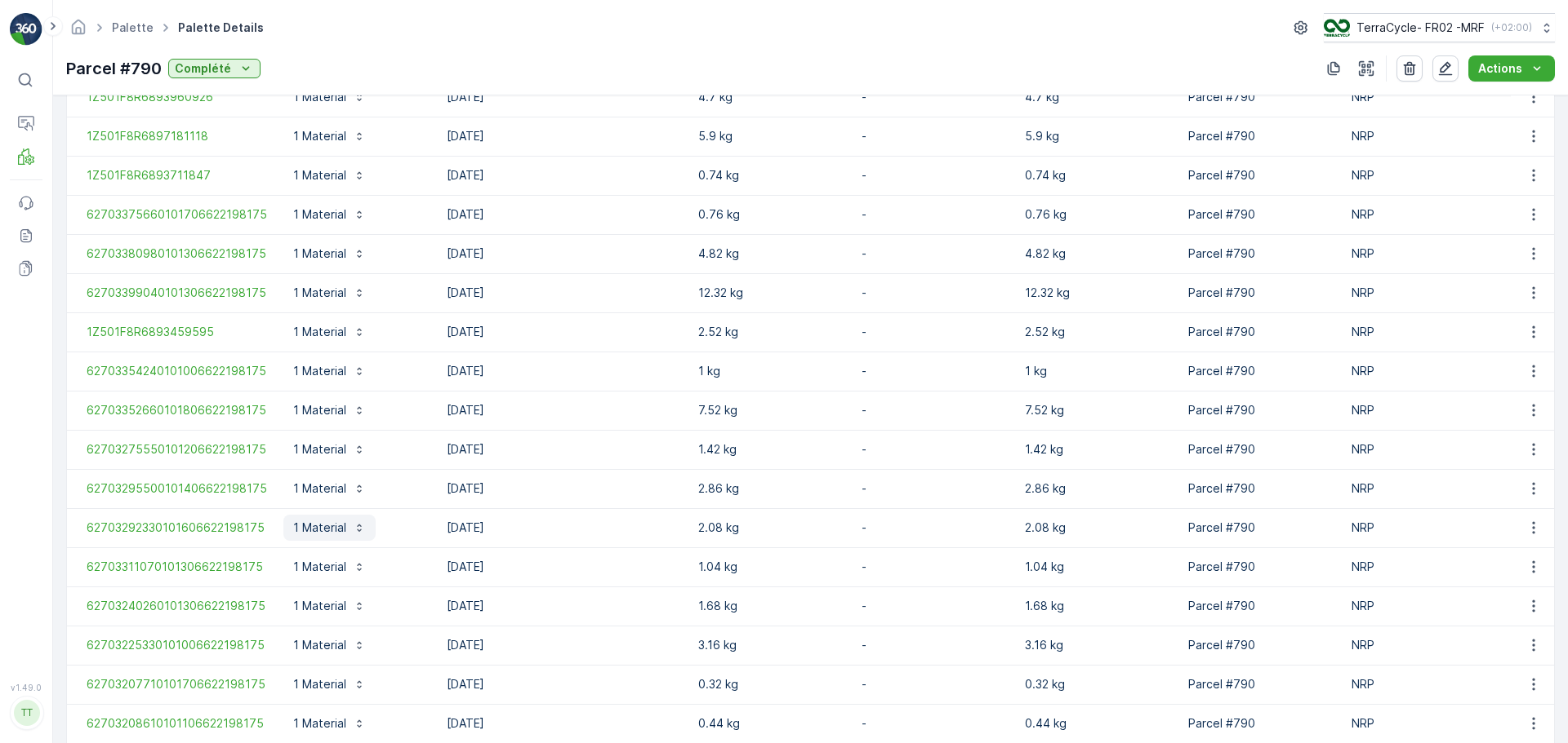
scroll to position [723, 0]
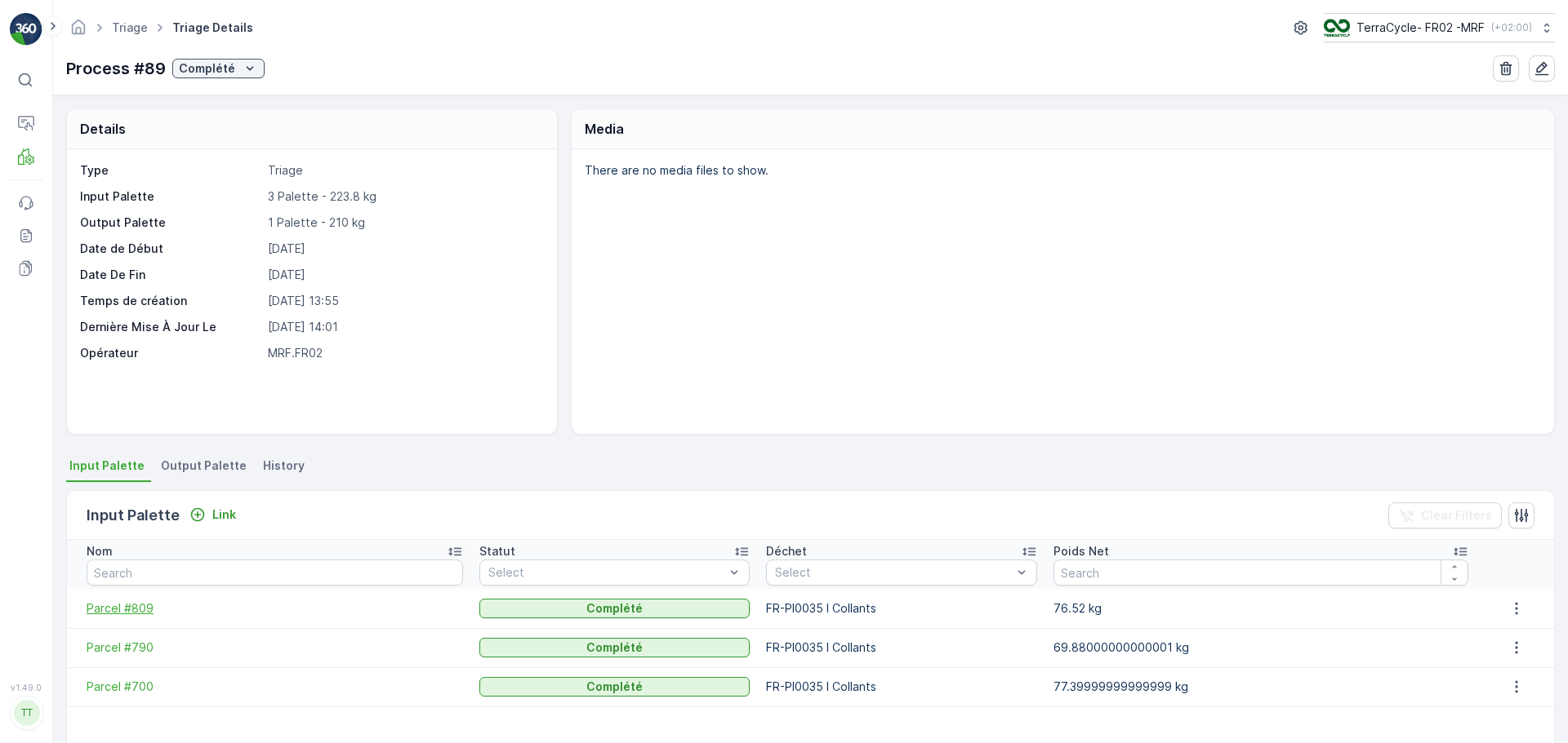
click at [117, 609] on span "Parcel #809" at bounding box center [275, 608] width 376 height 16
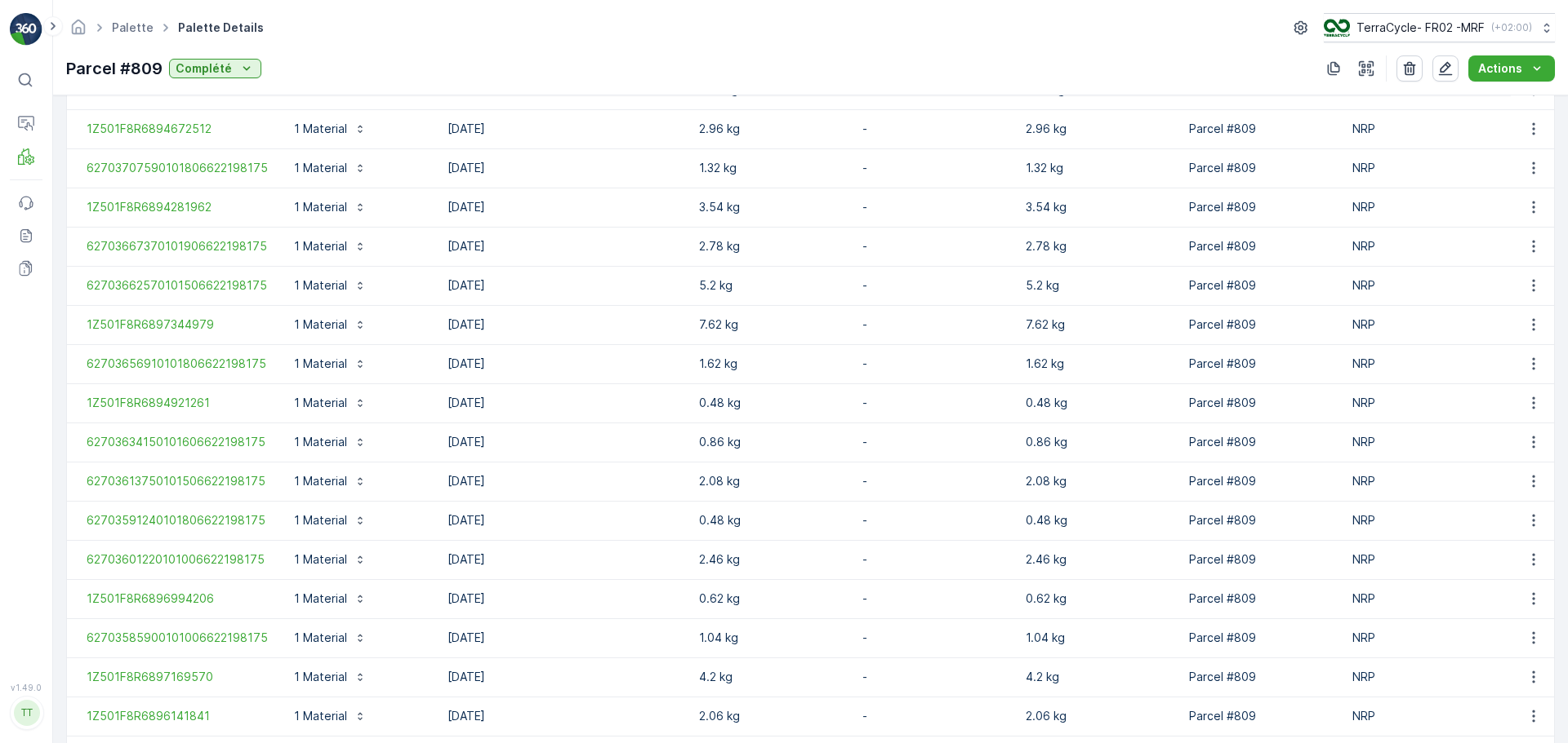
scroll to position [723, 0]
